Goal: Browse casually: Explore the website without a specific task or goal

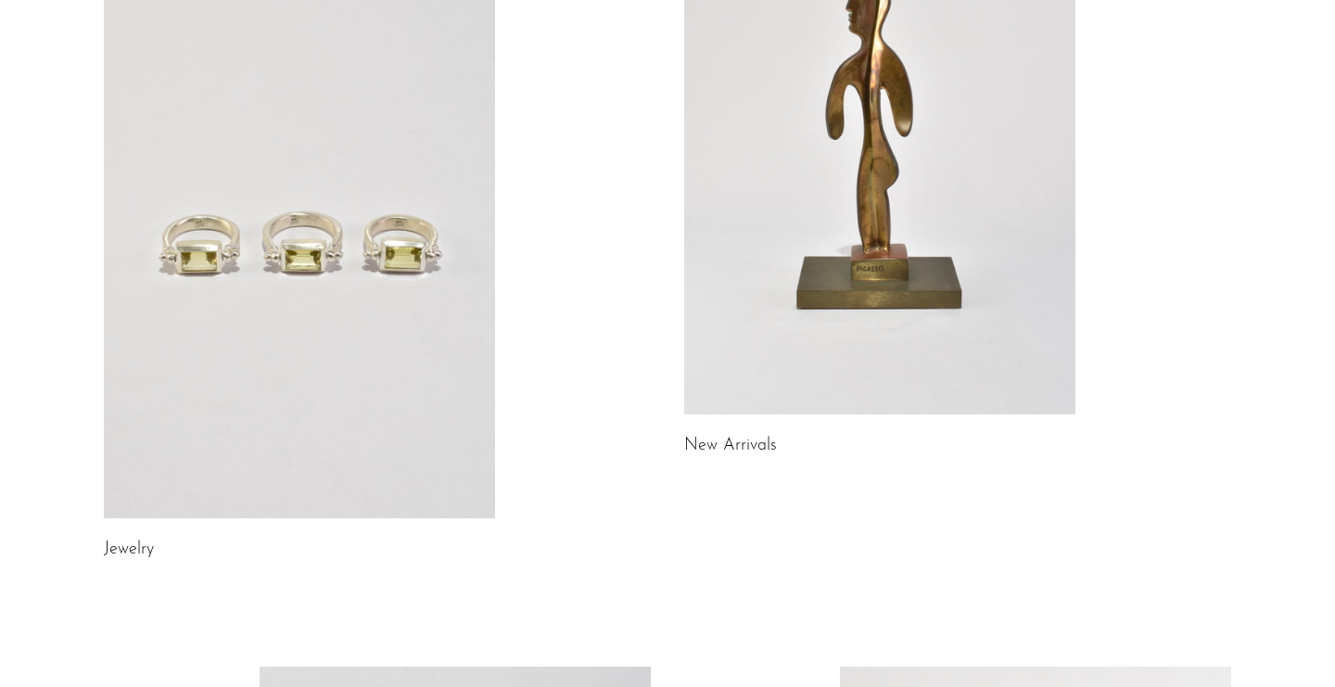
scroll to position [277, 0]
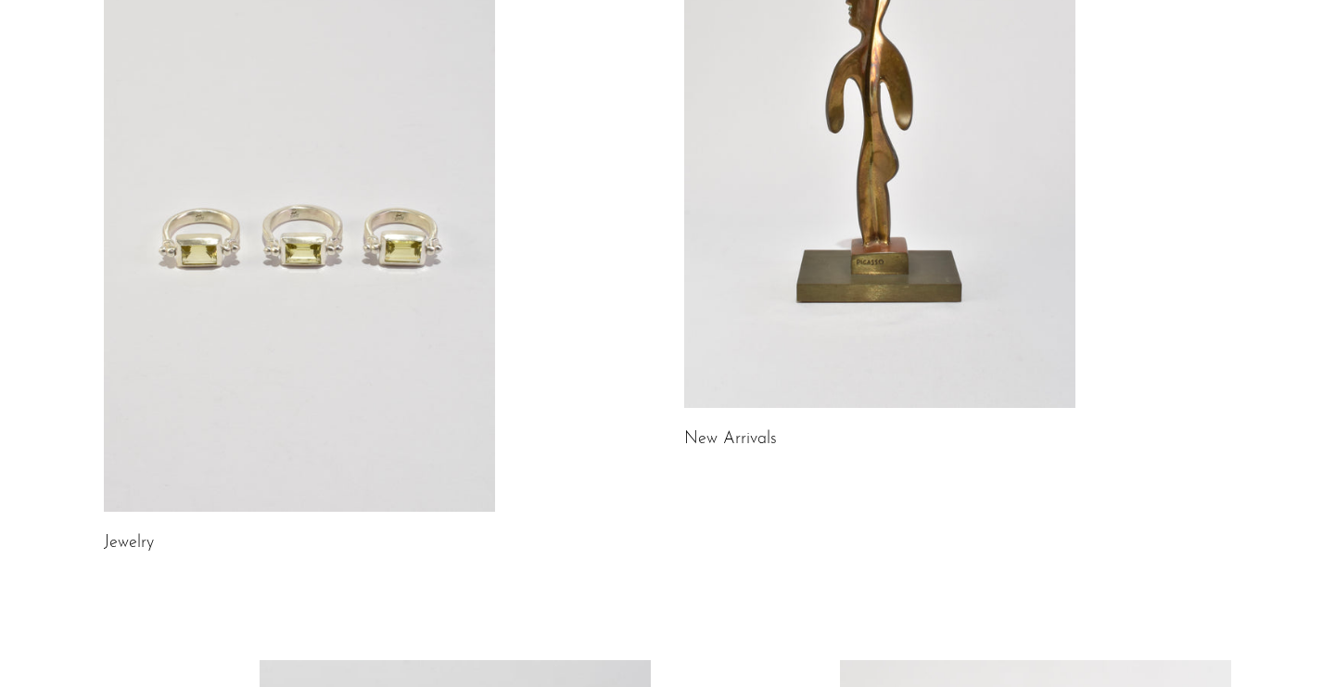
click at [277, 416] on link at bounding box center [299, 238] width 391 height 548
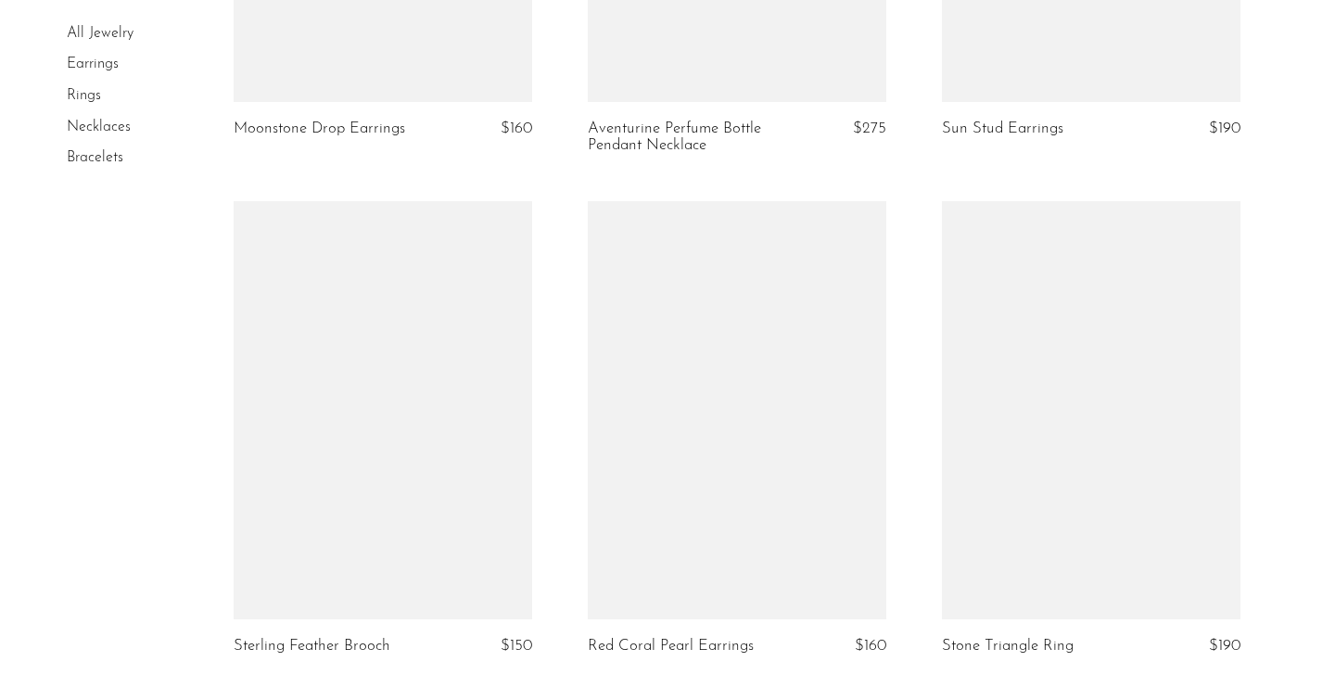
scroll to position [5856, 0]
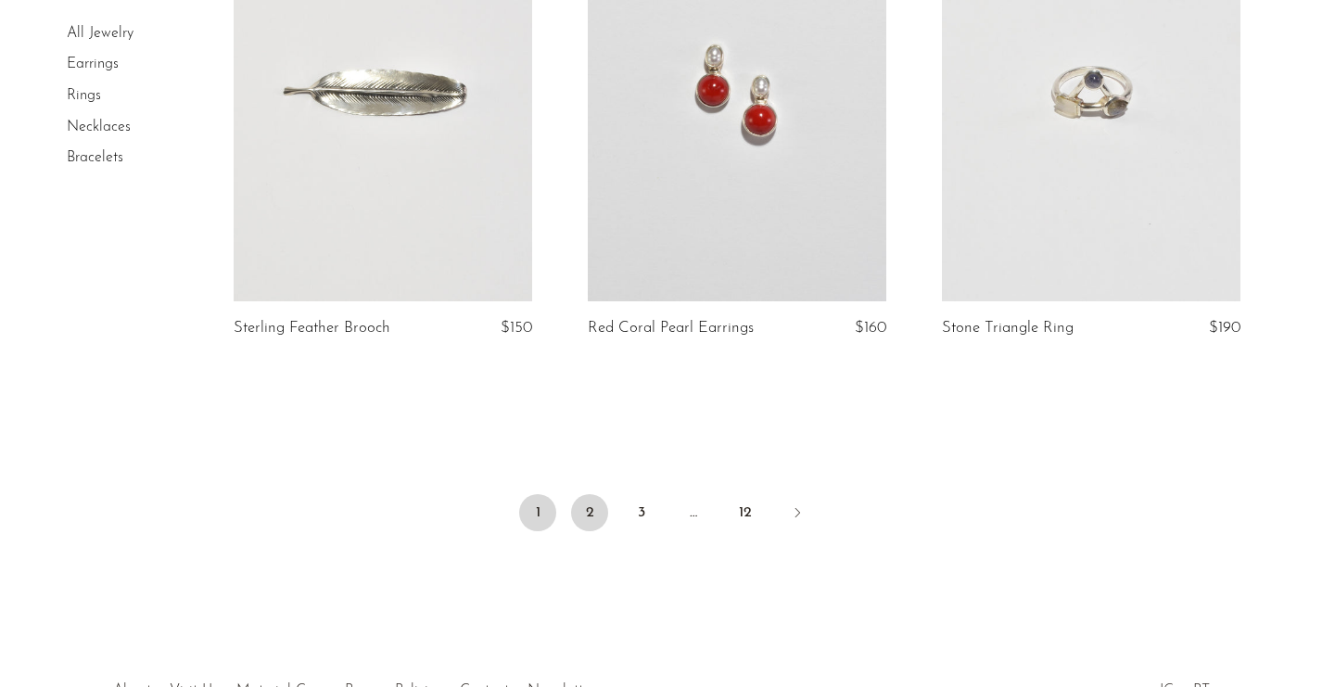
click at [606, 509] on link "2" at bounding box center [589, 512] width 37 height 37
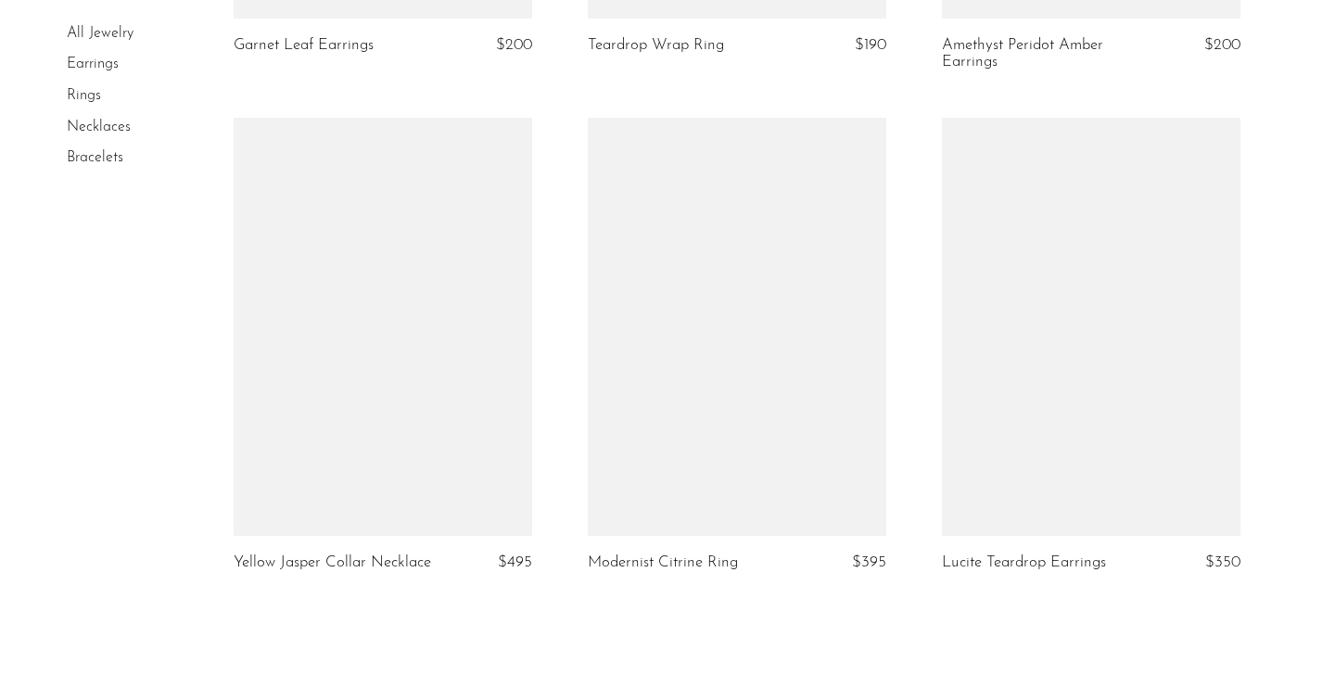
scroll to position [6019, 0]
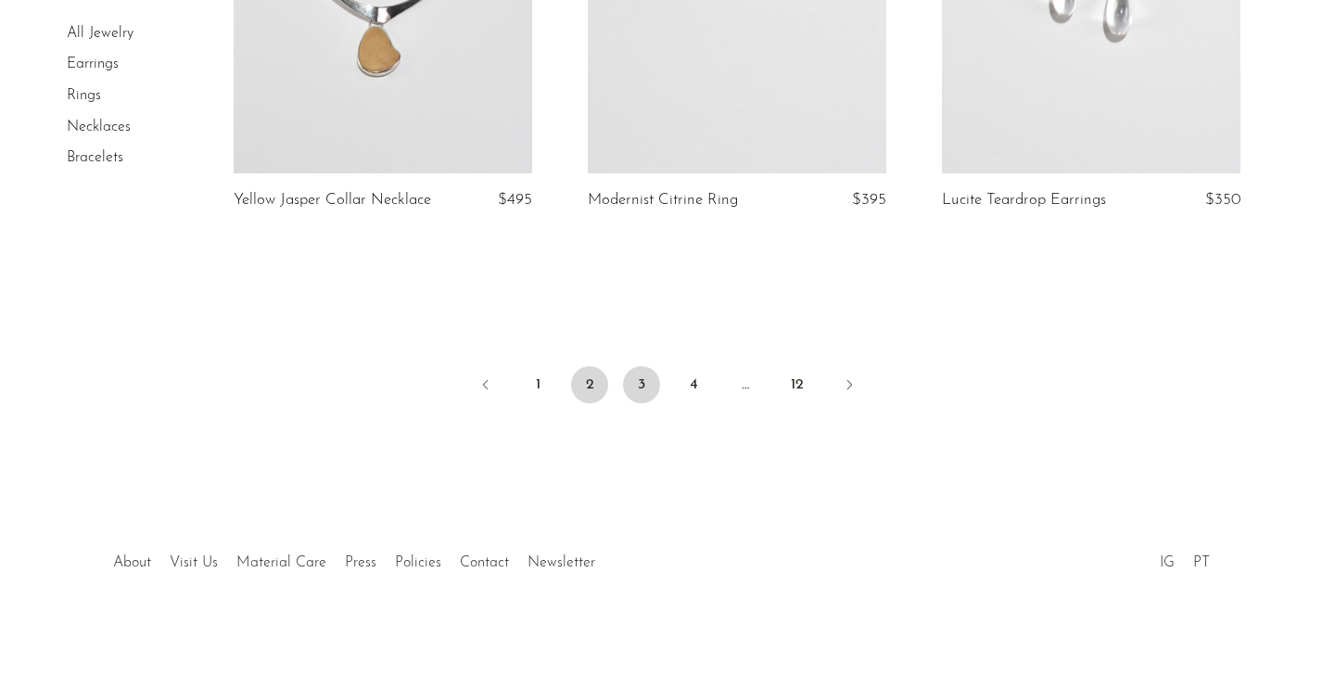
click at [638, 391] on link "3" at bounding box center [641, 384] width 37 height 37
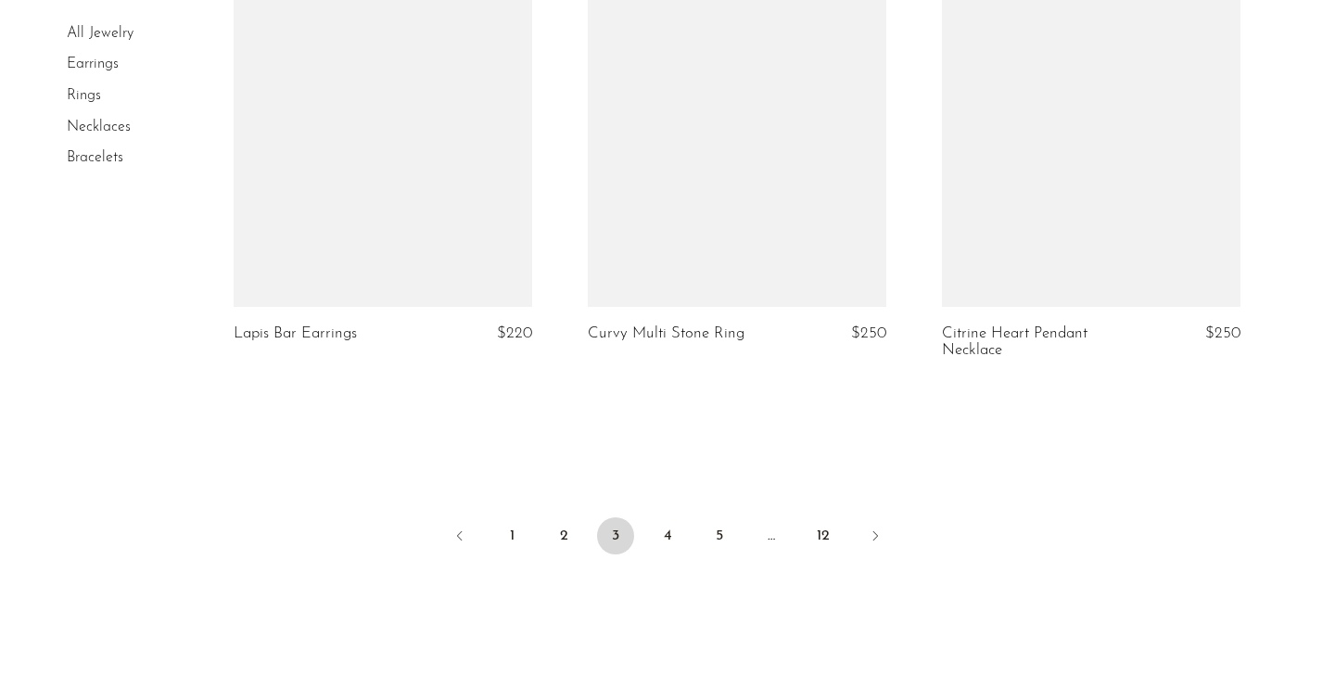
scroll to position [5949, 0]
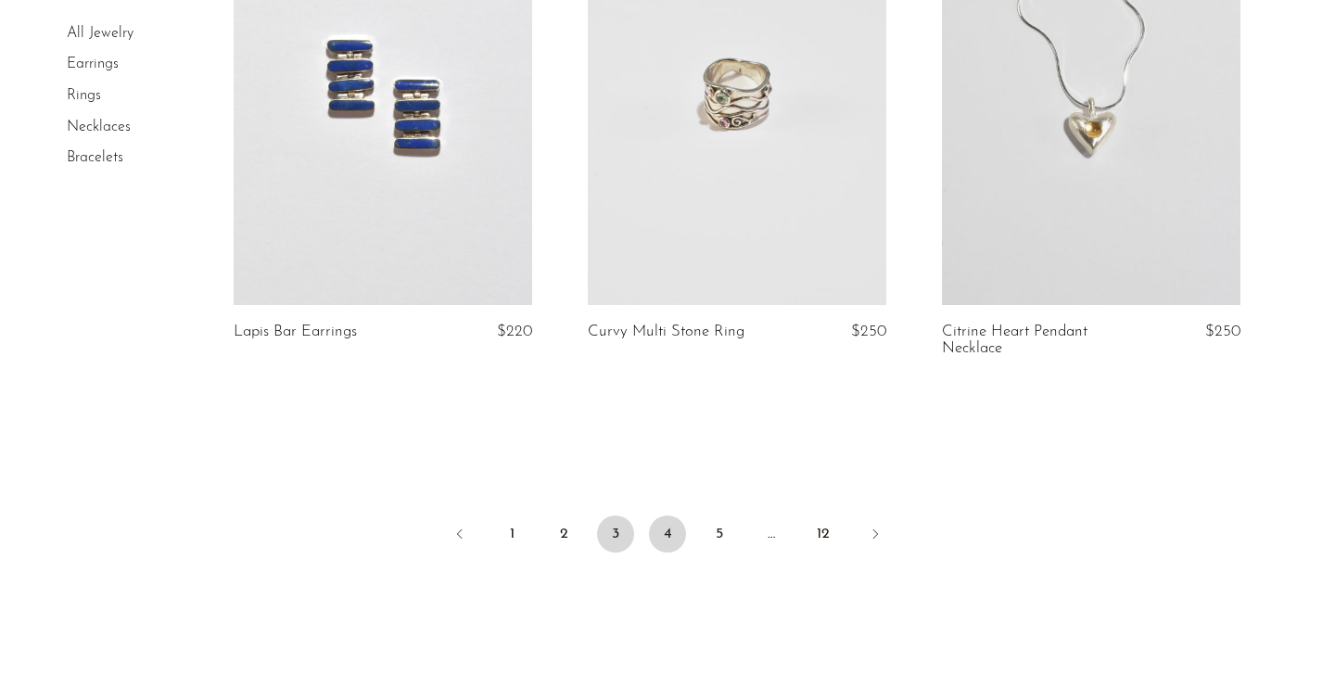
click at [667, 516] on link "4" at bounding box center [667, 534] width 37 height 37
